Goal: Task Accomplishment & Management: Manage account settings

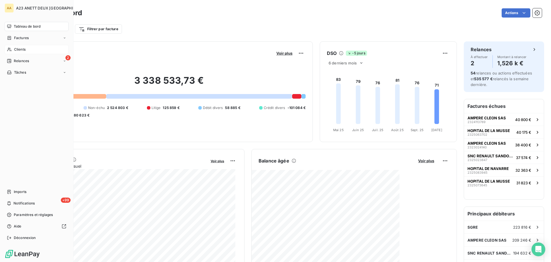
click at [21, 49] on span "Clients" at bounding box center [19, 49] width 11 height 5
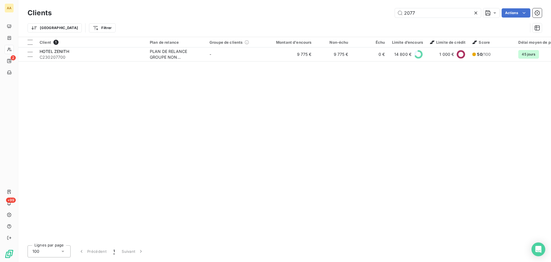
drag, startPoint x: 383, startPoint y: 16, endPoint x: 377, endPoint y: 15, distance: 5.7
click at [374, 16] on div "2077 Actions" at bounding box center [301, 12] width 484 height 9
drag, startPoint x: 421, startPoint y: 14, endPoint x: 219, endPoint y: 3, distance: 202.7
click at [304, 16] on div "2077 Actions" at bounding box center [301, 12] width 484 height 9
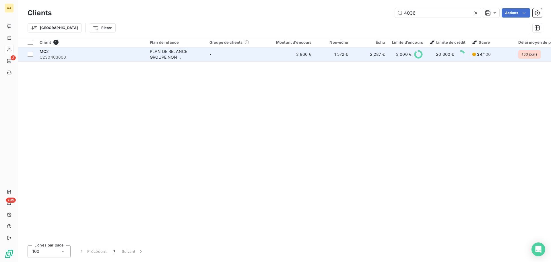
type input "4036"
click at [67, 58] on span "C230403600" at bounding box center [91, 57] width 103 height 6
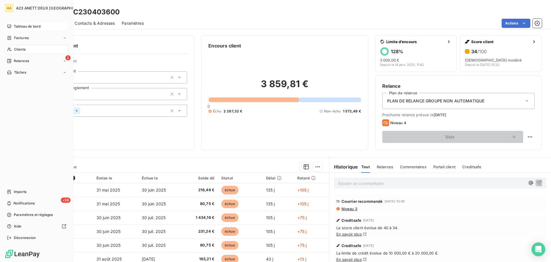
click at [14, 25] on span "Tableau de bord" at bounding box center [27, 26] width 27 height 5
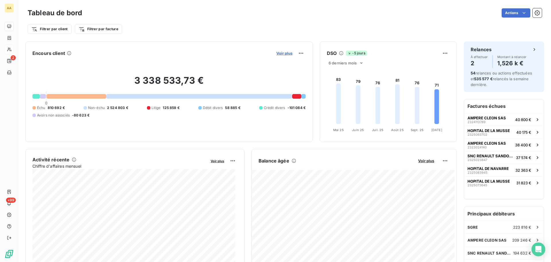
click at [283, 53] on span "Voir plus" at bounding box center [284, 53] width 16 height 5
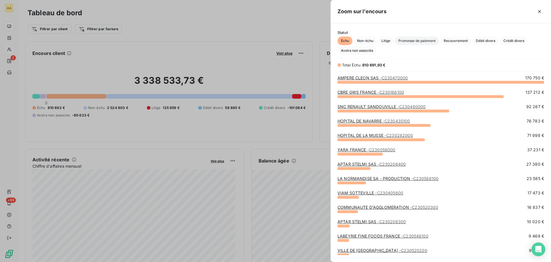
scroll to position [175, 216]
click at [520, 39] on span "Crédit divers" at bounding box center [514, 40] width 28 height 9
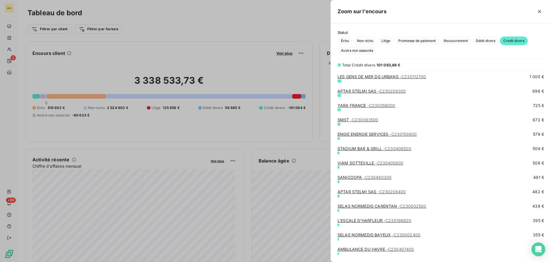
scroll to position [115, 0]
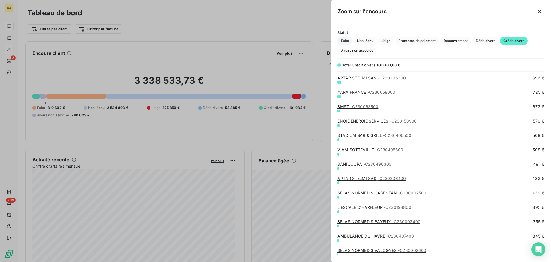
click at [343, 40] on span "Échu" at bounding box center [345, 40] width 15 height 9
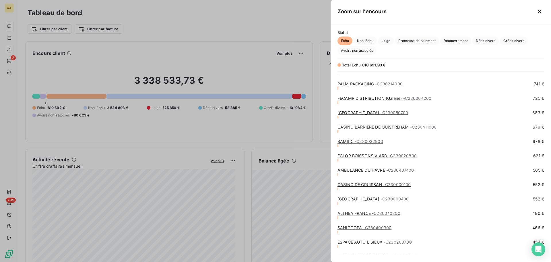
scroll to position [632, 0]
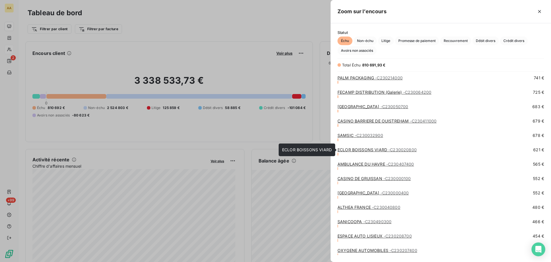
click at [370, 147] on link "ECLOR BOISSONS VIARD - C230020800" at bounding box center [377, 149] width 79 height 5
